Goal: Check status: Check status

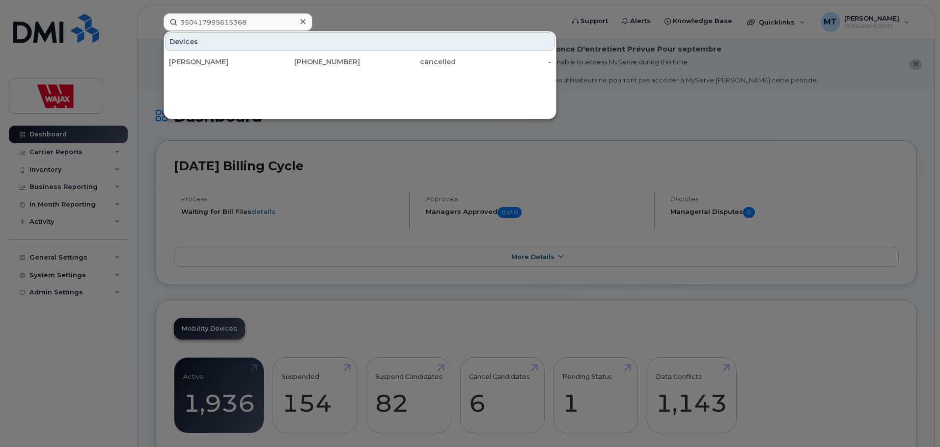
type input "350417995615368"
click at [172, 258] on div at bounding box center [470, 223] width 940 height 447
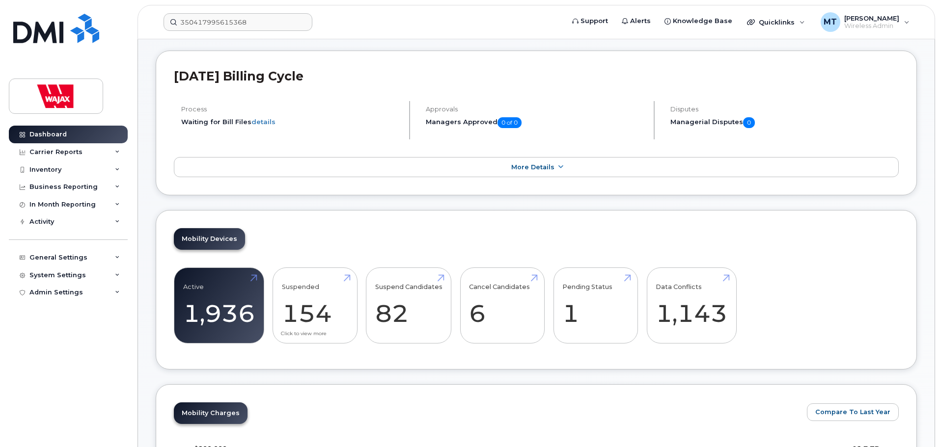
scroll to position [98, 0]
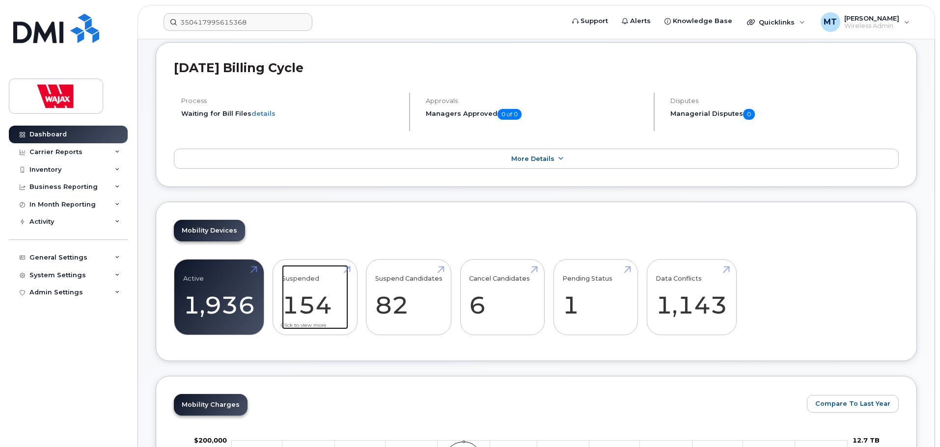
click at [309, 299] on link "Suspended 154" at bounding box center [315, 297] width 66 height 65
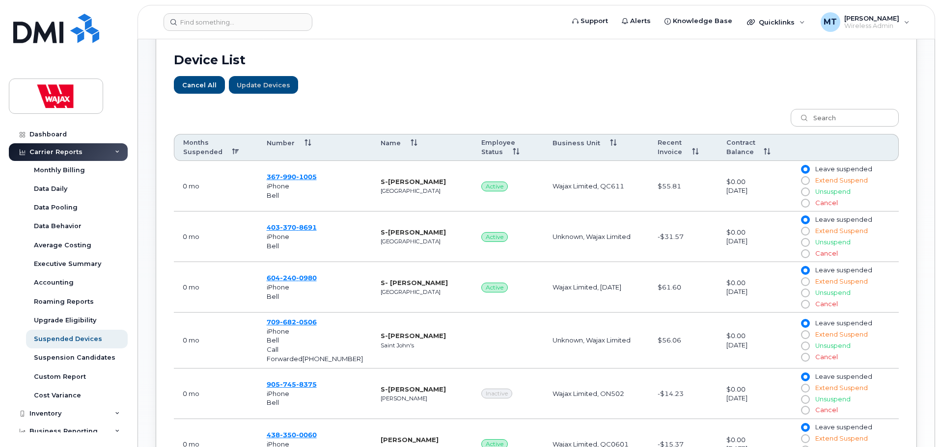
scroll to position [295, 0]
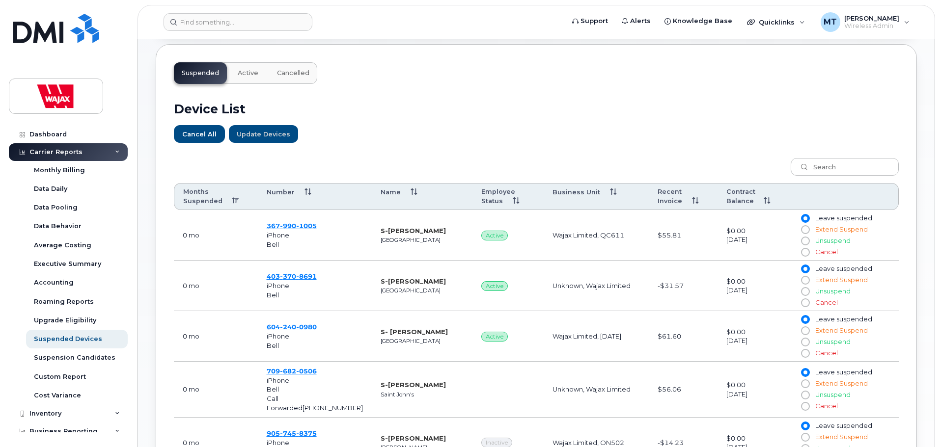
click at [218, 203] on th "Months Suspended" at bounding box center [216, 196] width 84 height 27
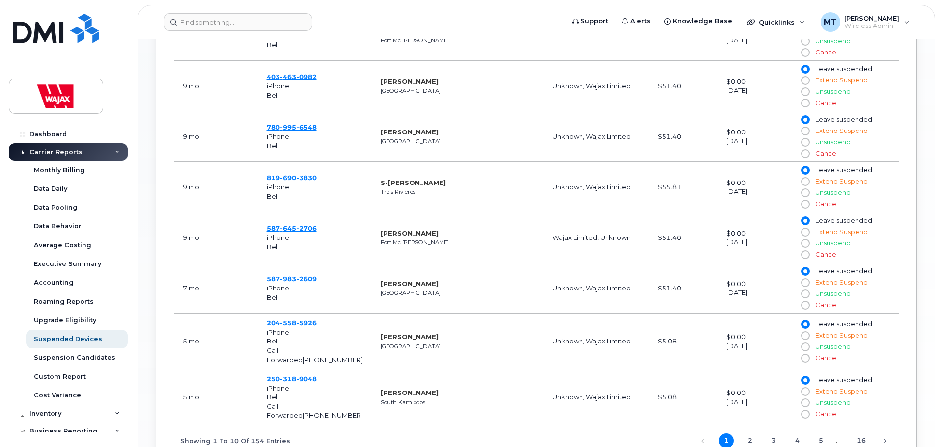
scroll to position [638, 0]
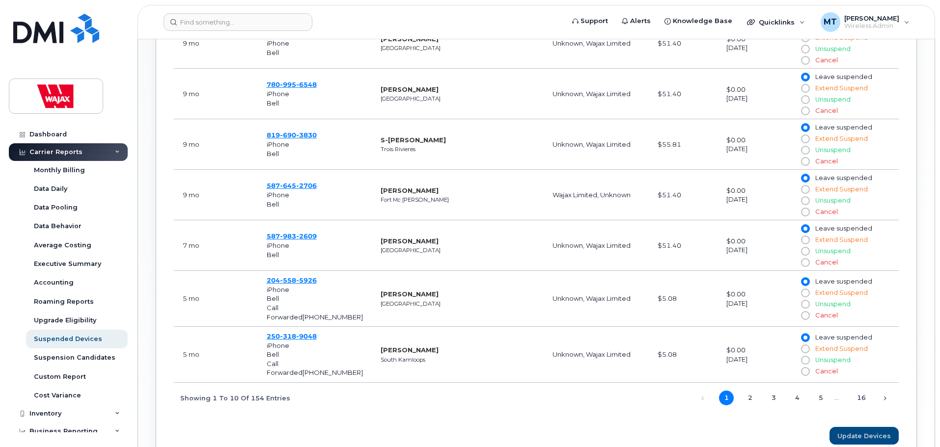
click at [750, 395] on link "2" at bounding box center [749, 398] width 15 height 15
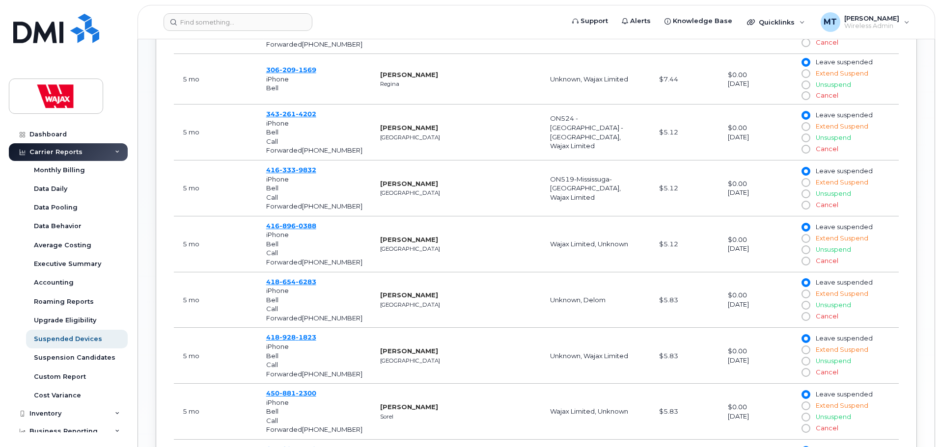
scroll to position [491, 0]
